Goal: Check status: Check status

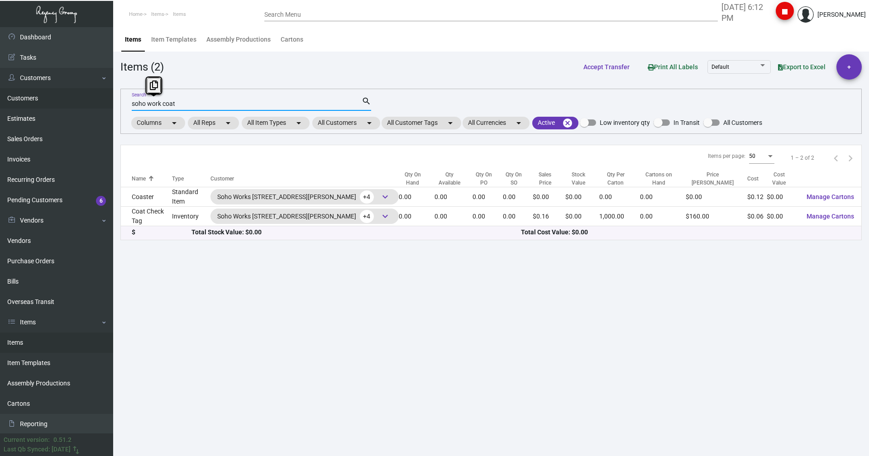
drag, startPoint x: 186, startPoint y: 102, endPoint x: 99, endPoint y: 99, distance: 86.9
click at [99, 99] on div "Dashboard Dashboard Tasks Customers Customers Estimates Sales Orders Invoices R…" at bounding box center [434, 241] width 869 height 429
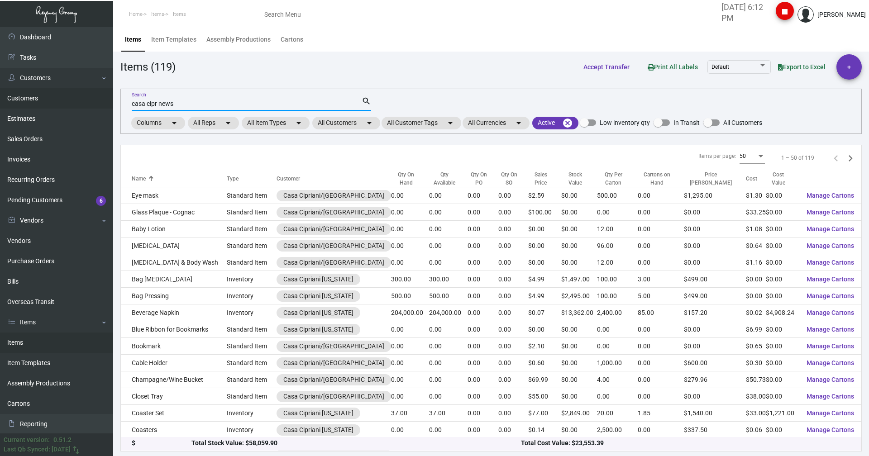
type input "casa cipr news"
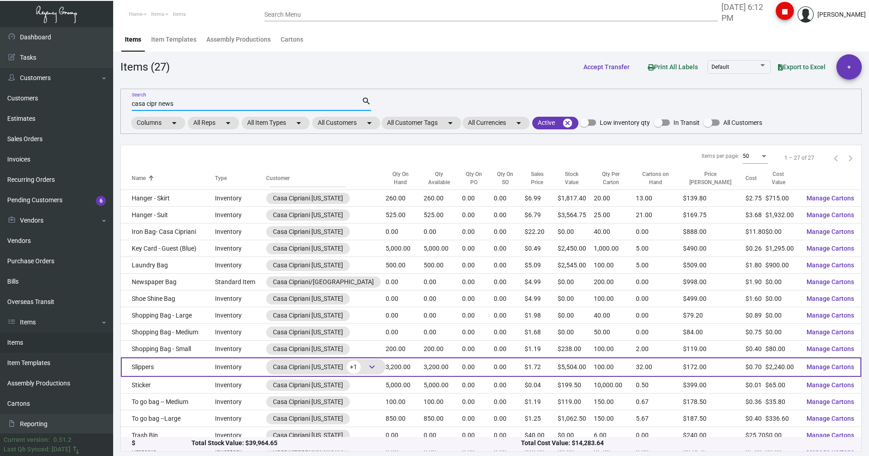
scroll to position [165, 0]
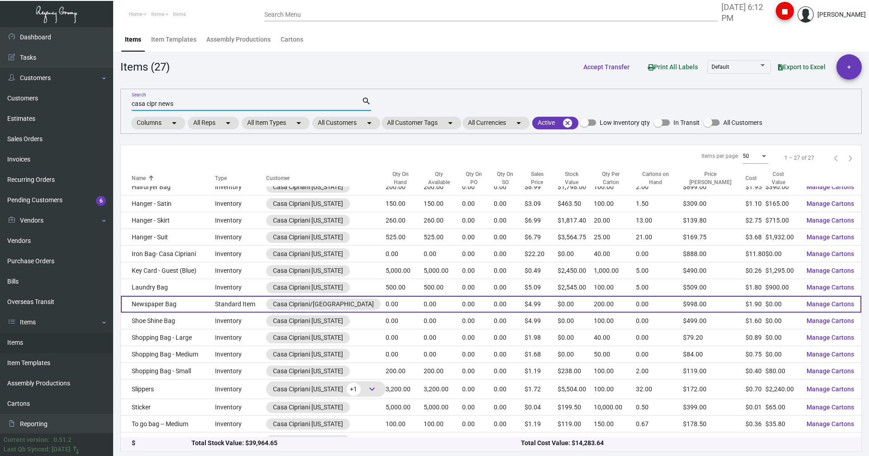
click at [155, 307] on td "Newspaper Bag" at bounding box center [168, 304] width 94 height 17
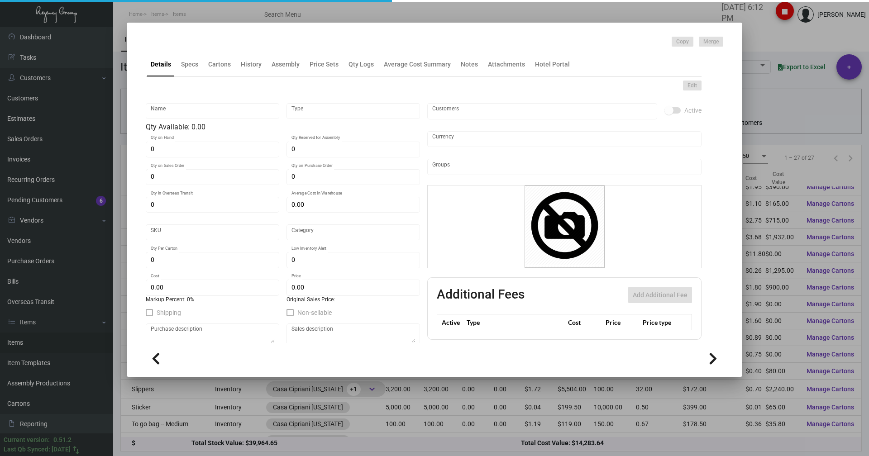
type input "Newspaper Bag"
type input "Standard Item"
type input "$ 0.00"
type input "Standard"
type input "200"
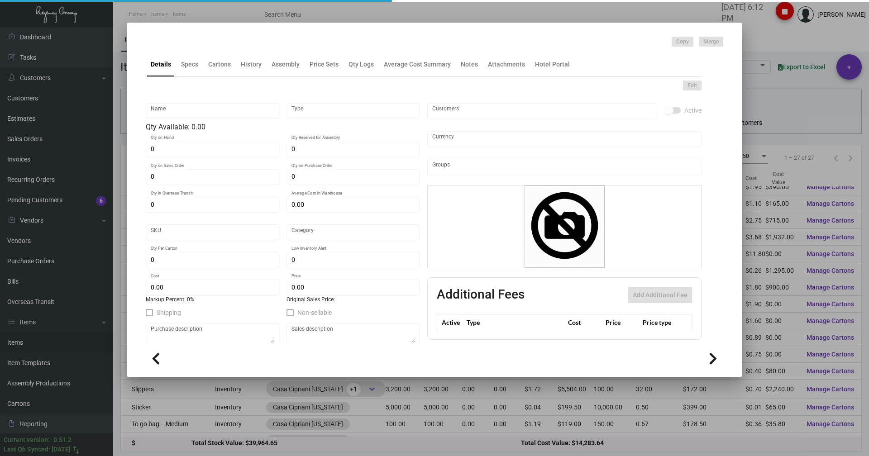
type input "$ 1.90"
type input "$ 4.99"
checkbox input "true"
type input "United States Dollar $"
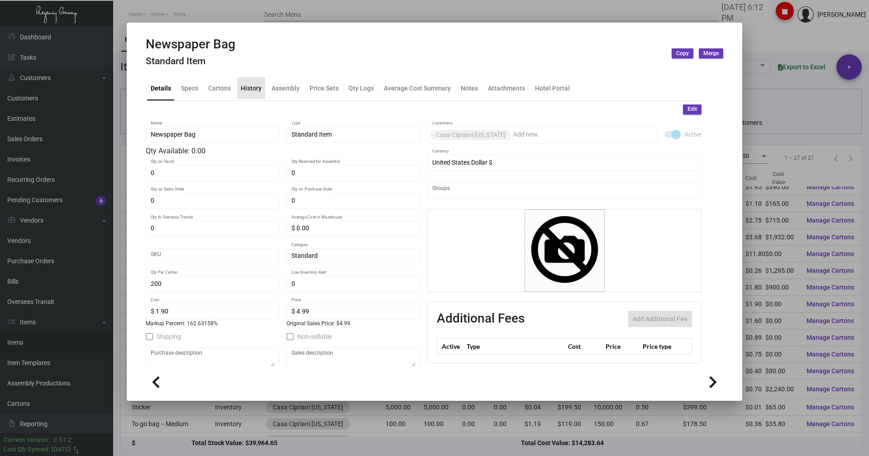
click at [258, 87] on div "History" at bounding box center [251, 88] width 21 height 10
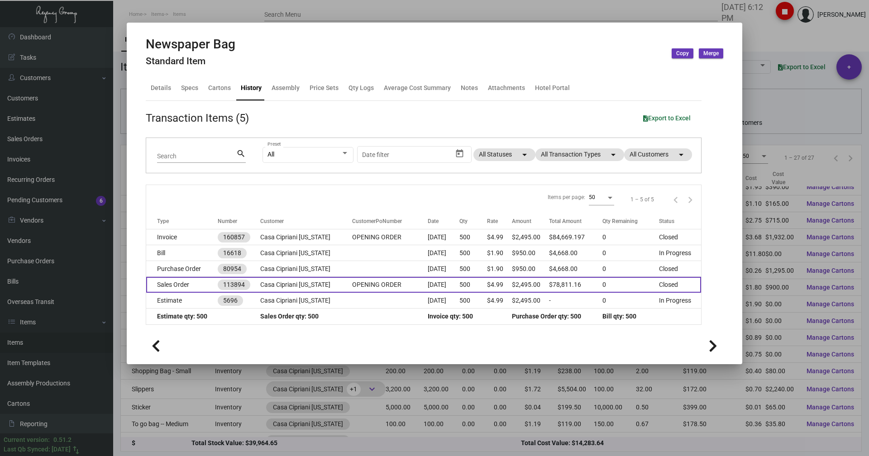
click at [174, 286] on td "Sales Order" at bounding box center [181, 285] width 71 height 16
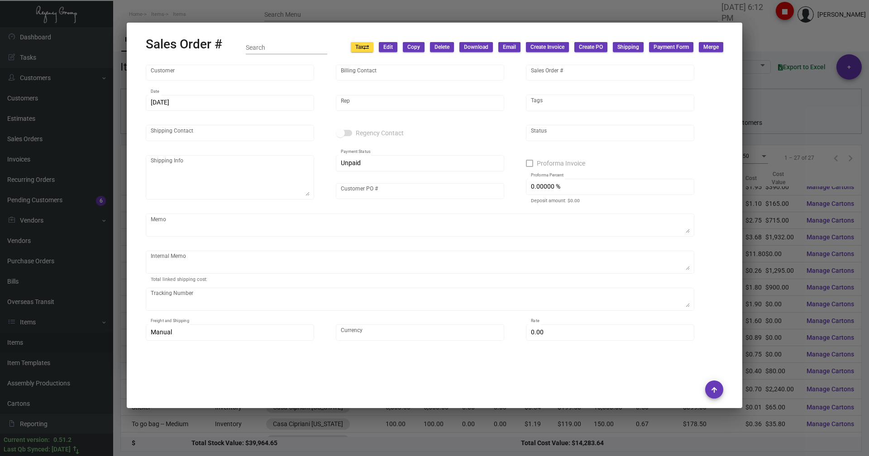
type input "Casa Cipriani [US_STATE]"
type input "[PERSON_NAME]"
type input "113894"
type input "[DATE]"
type input "[PERSON_NAME]"
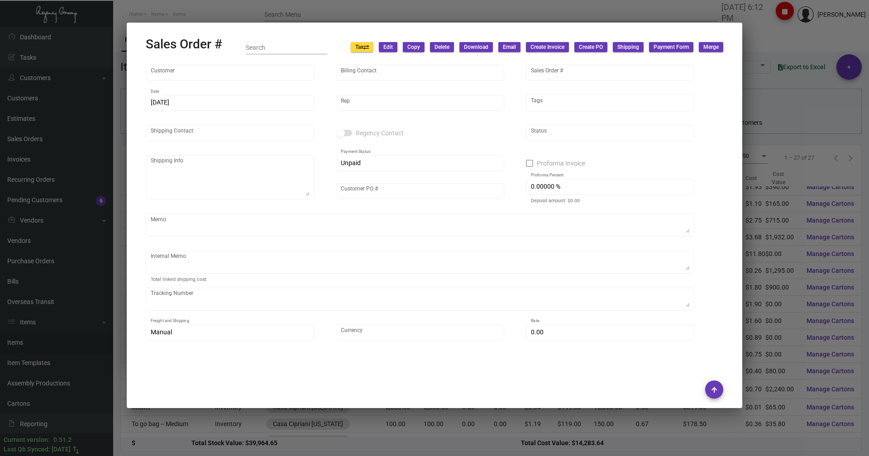
type input "[PERSON_NAME]"
type textarea "**PENDING**"
type input "OPENING ORDER"
type textarea "Hotel paid a deposit based off estimate #5696 Keys $53.36 [PERSON_NAME] [DATE]"
type input "United States Dollar $"
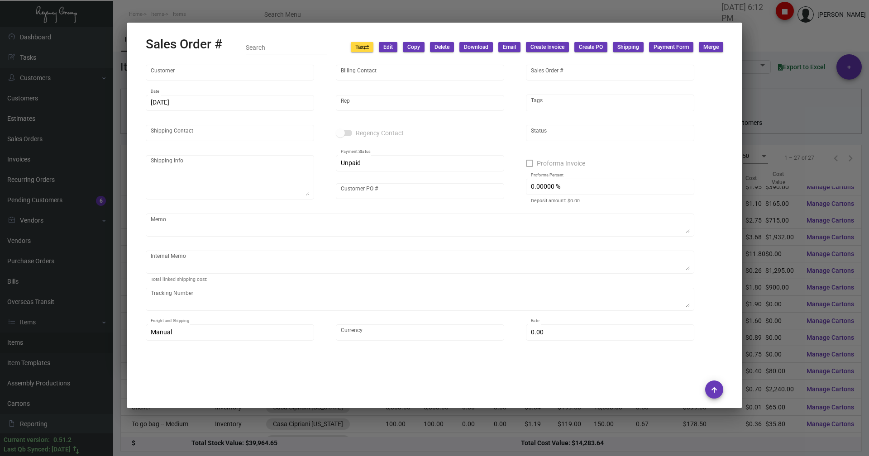
type input "$ 0.00"
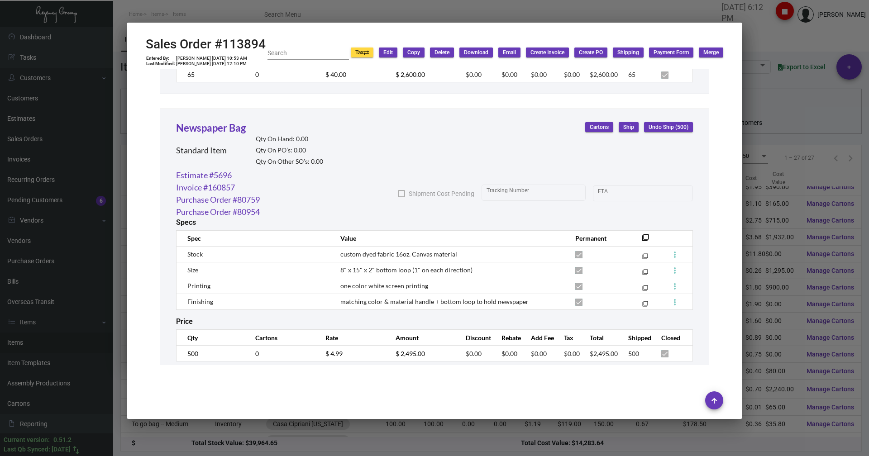
scroll to position [1267, 0]
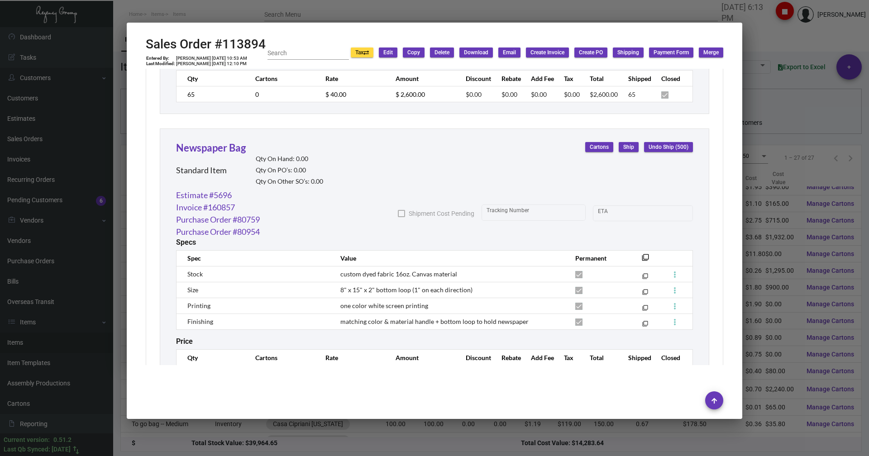
click at [810, 38] on div at bounding box center [434, 228] width 869 height 456
